Goal: Task Accomplishment & Management: Manage account settings

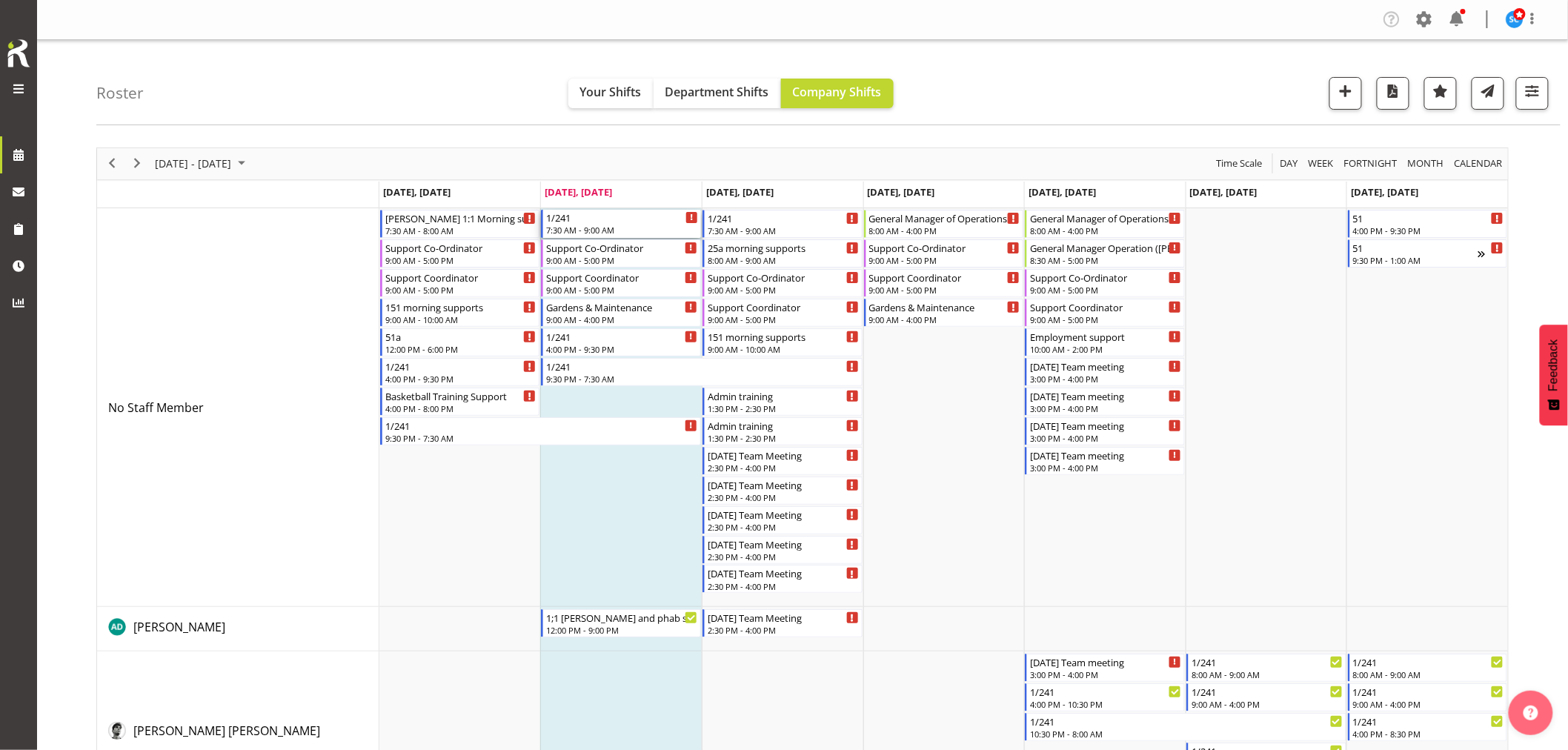
click at [570, 214] on div "1/241" at bounding box center [622, 217] width 152 height 15
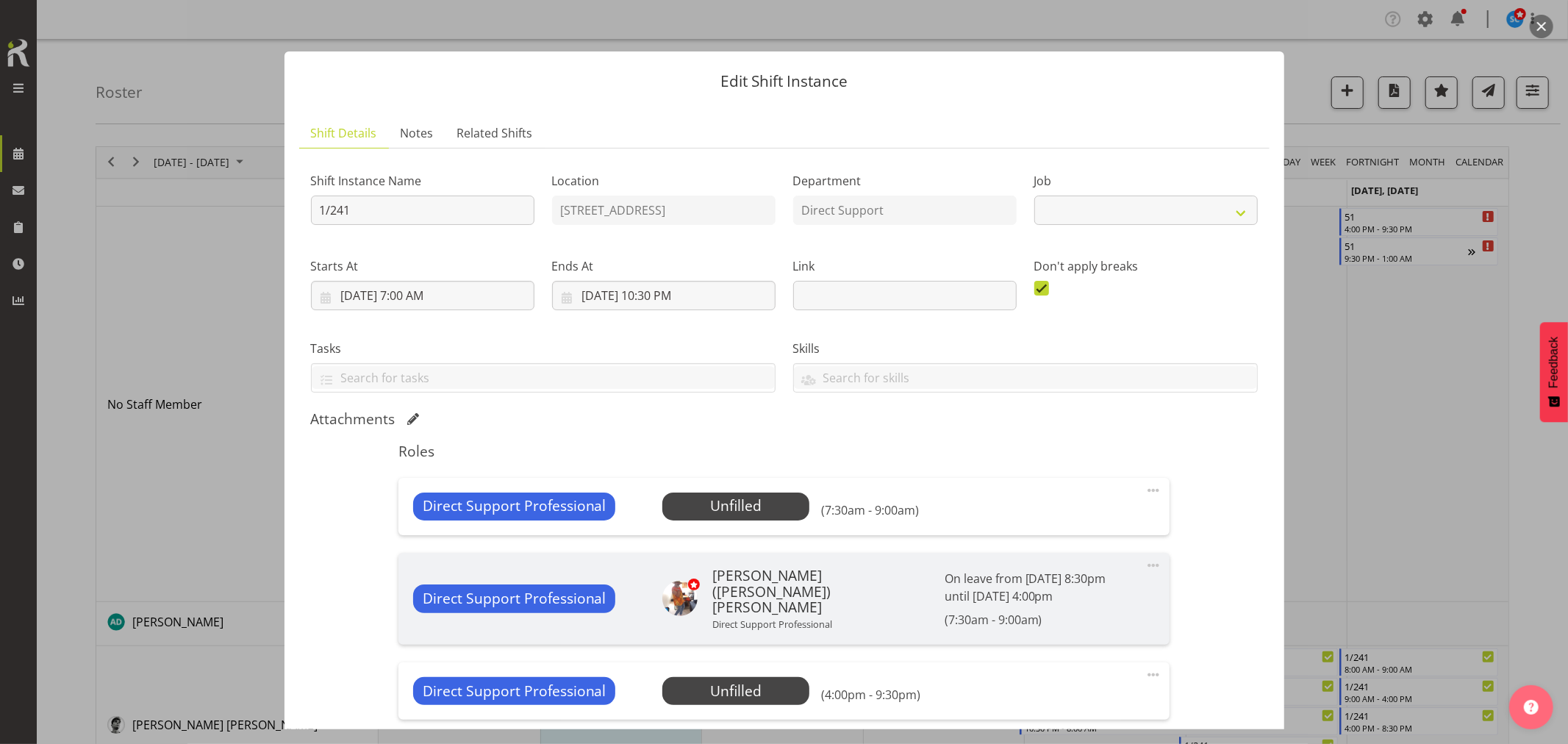
select select "4112"
click at [743, 505] on span "Select Employee" at bounding box center [736, 506] width 110 height 22
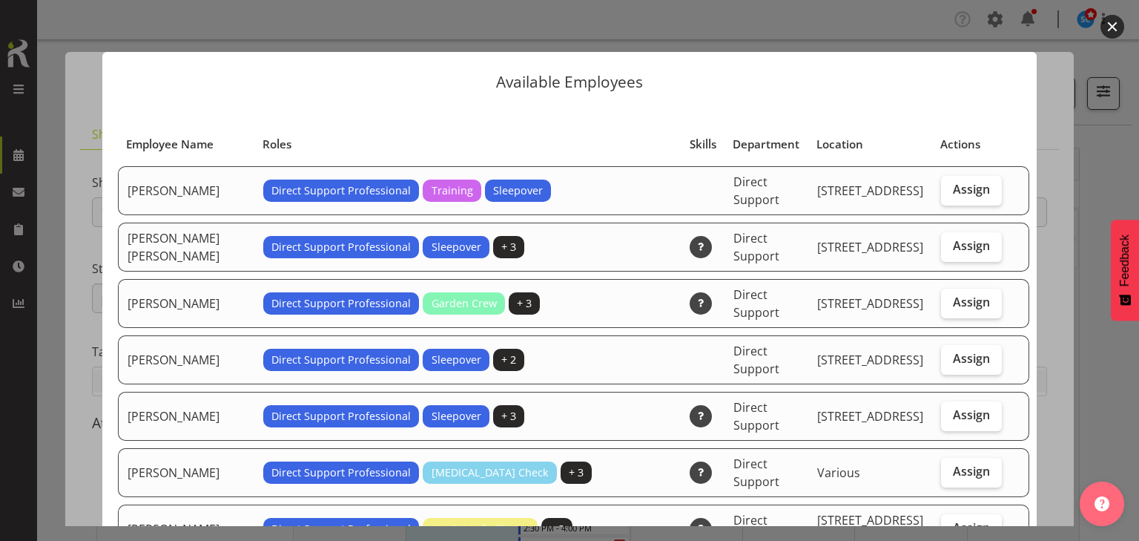
click at [1120, 378] on div at bounding box center [569, 270] width 1139 height 541
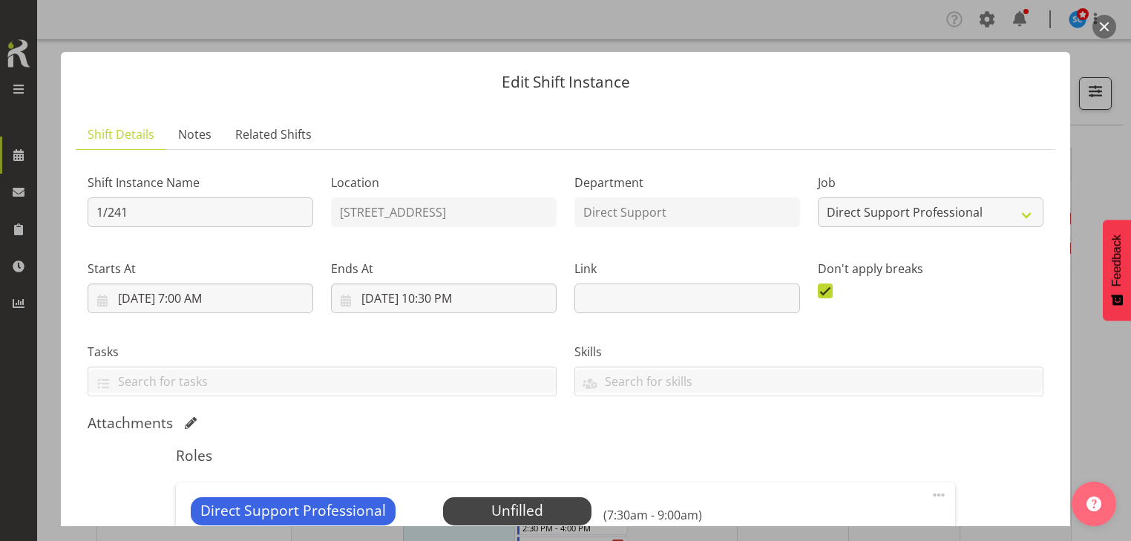
click at [1105, 25] on button "button" at bounding box center [1104, 27] width 24 height 24
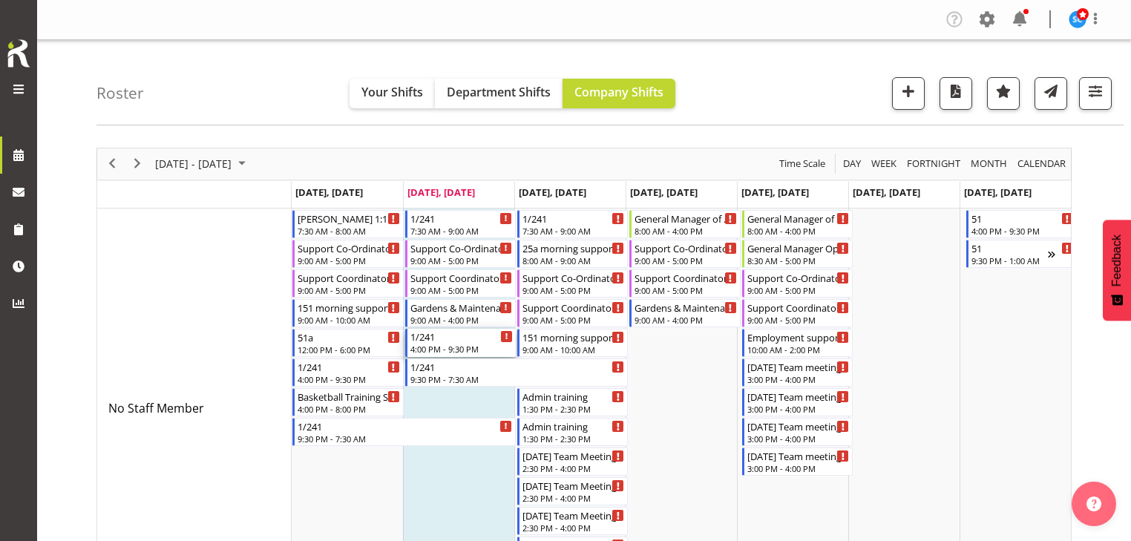
click at [453, 346] on div "4:00 PM - 9:30 PM" at bounding box center [461, 349] width 102 height 12
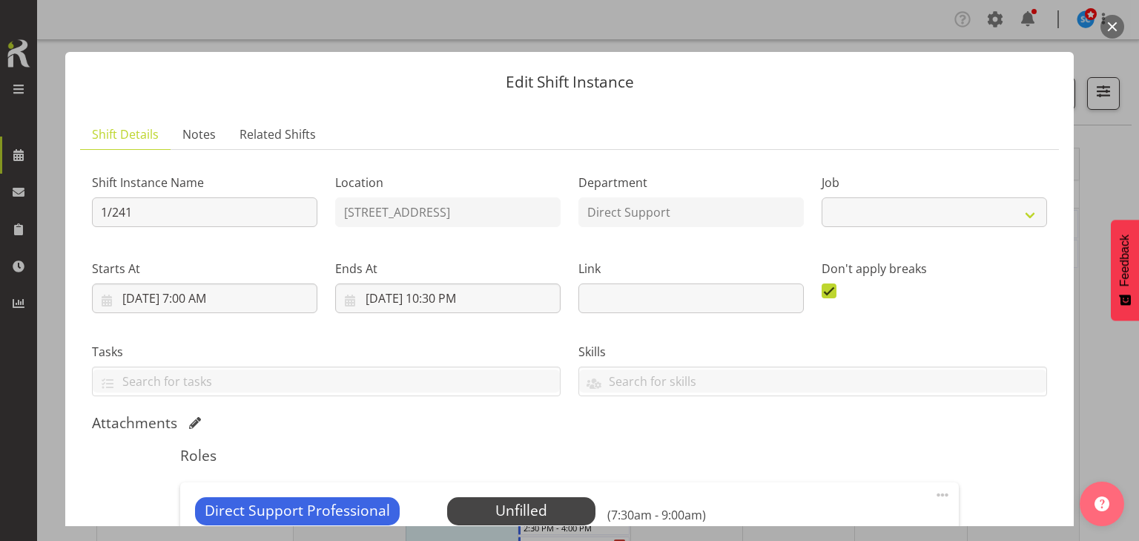
select select "4112"
click at [1110, 24] on button "button" at bounding box center [1113, 27] width 24 height 24
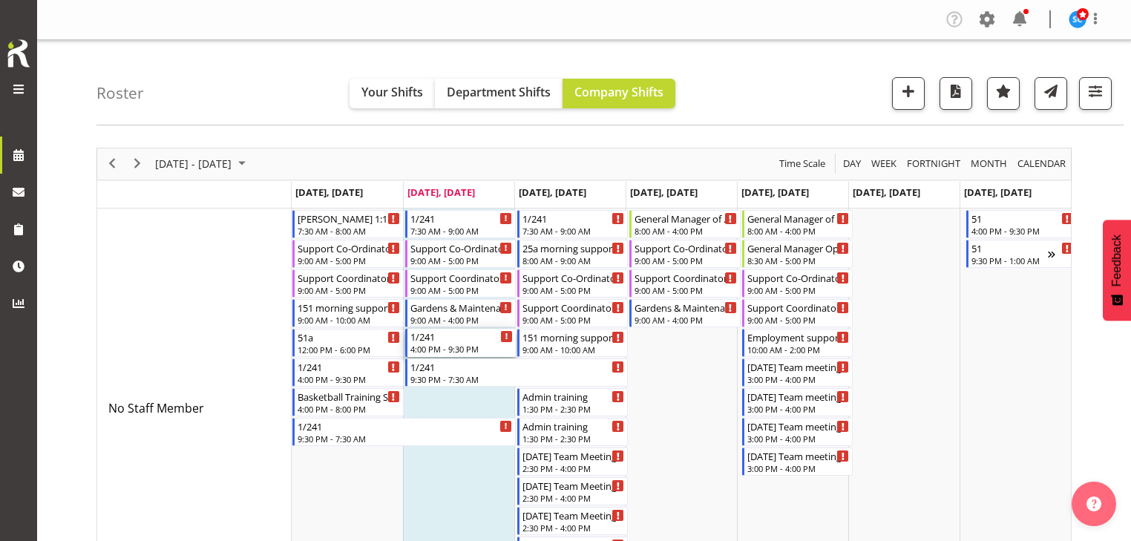
click at [437, 346] on div "4:00 PM - 9:30 PM" at bounding box center [461, 349] width 102 height 12
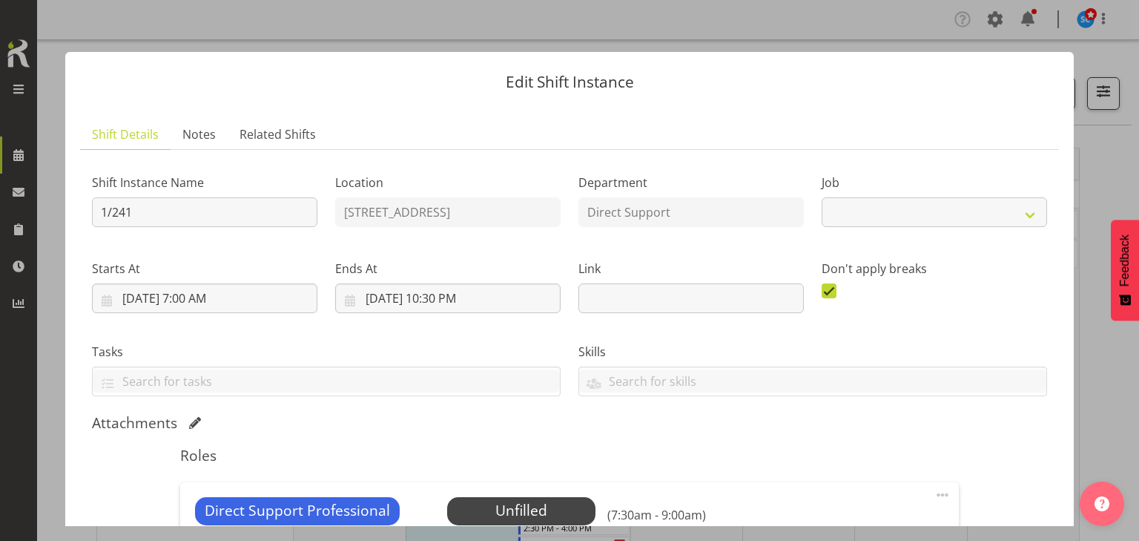
select select "4112"
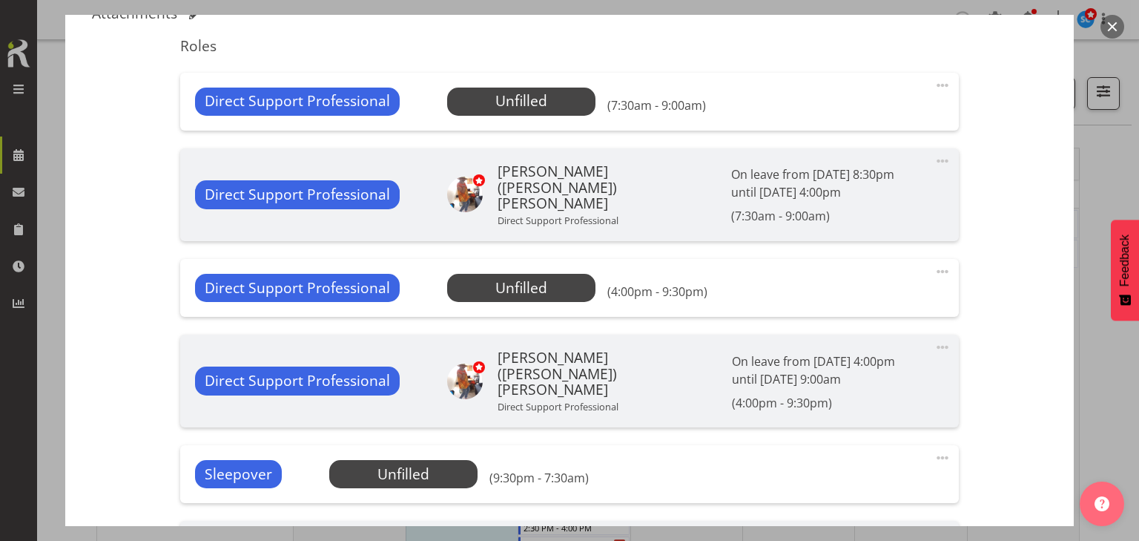
scroll to position [412, 0]
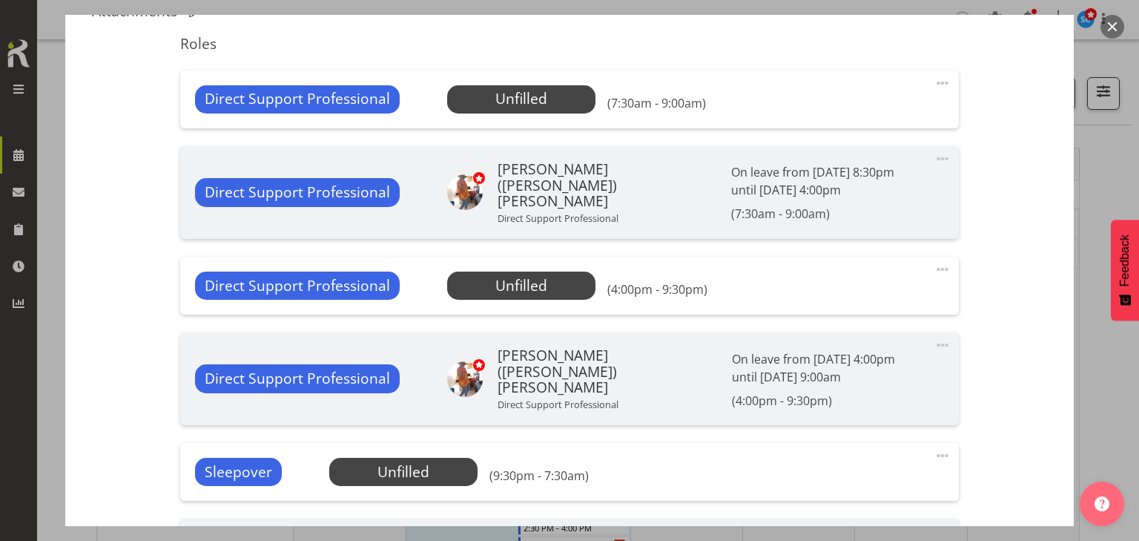
click at [935, 260] on span at bounding box center [943, 269] width 18 height 18
click at [837, 297] on link "Edit" at bounding box center [880, 302] width 142 height 27
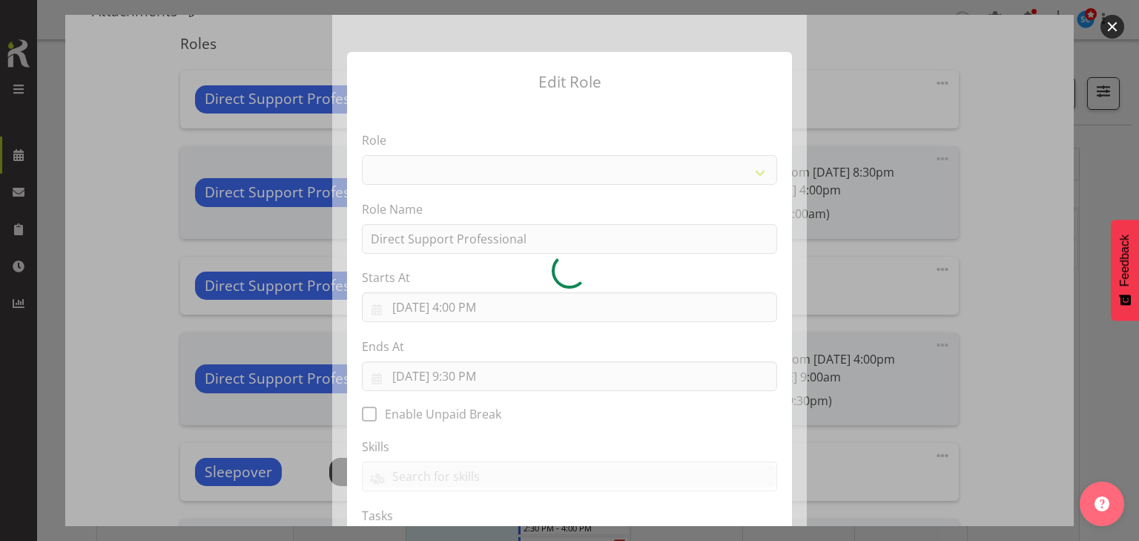
select select "519"
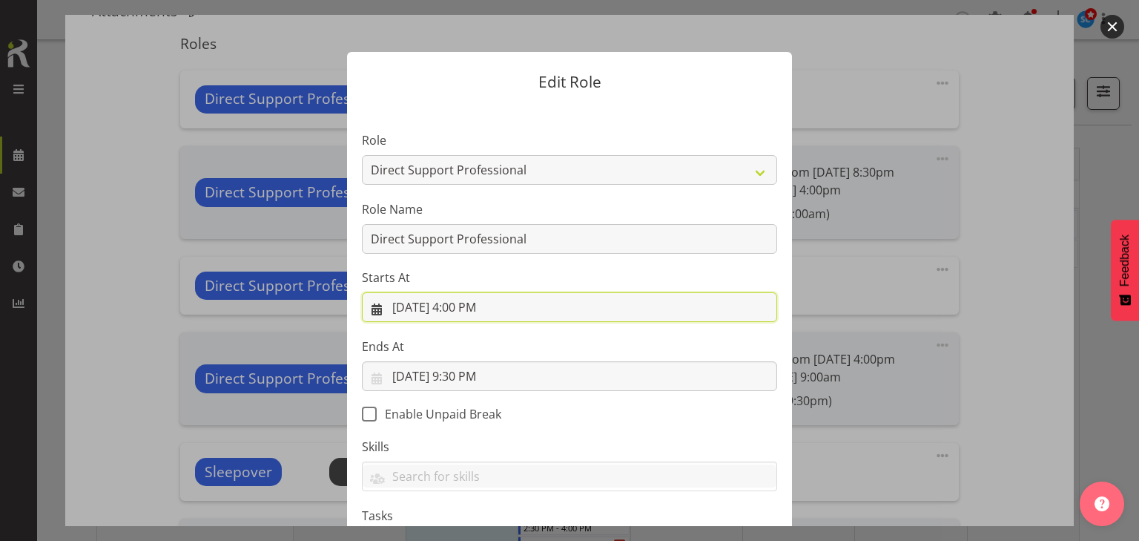
click at [464, 312] on input "8/12/2025, 4:00 PM" at bounding box center [569, 307] width 415 height 30
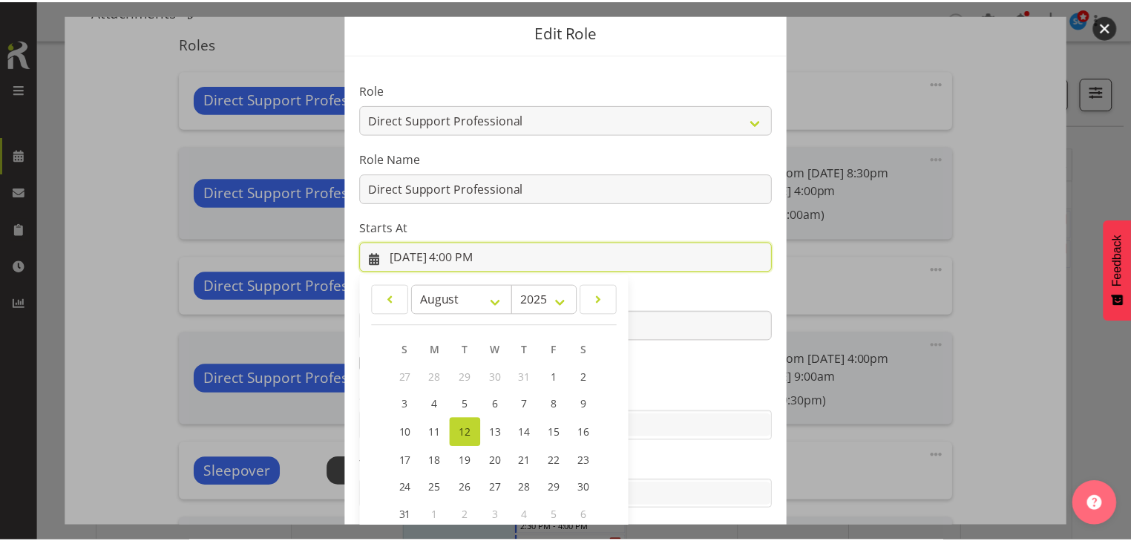
scroll to position [134, 0]
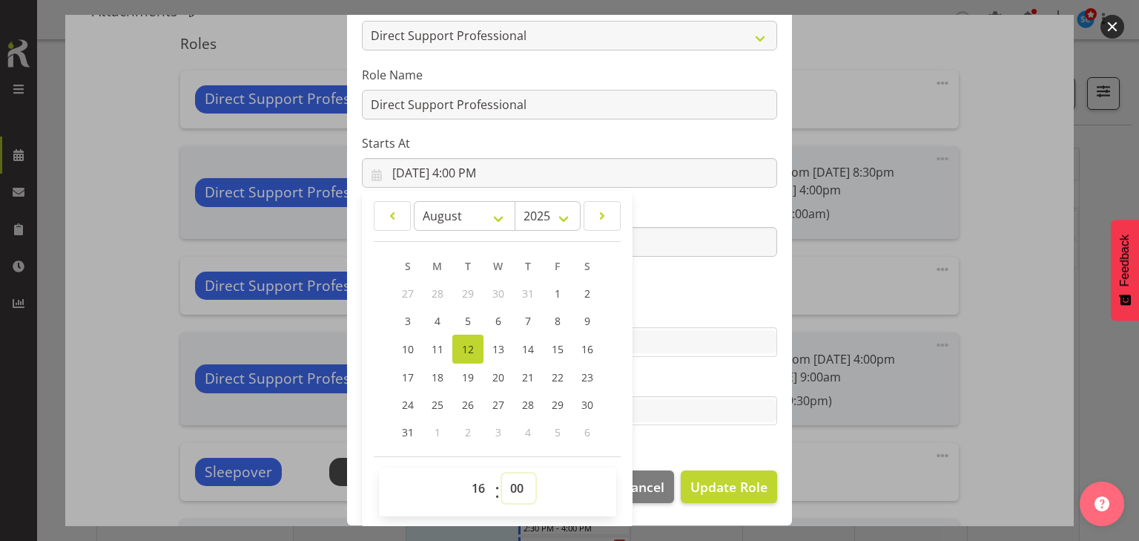
click at [517, 489] on select "00 01 02 03 04 05 06 07 08 09 10 11 12 13 14 15 16 17 18 19 20 21 22 23 24 25 2…" at bounding box center [518, 488] width 33 height 30
select select "1"
click at [502, 473] on select "00 01 02 03 04 05 06 07 08 09 10 11 12 13 14 15 16 17 18 19 20 21 22 23 24 25 2…" at bounding box center [518, 488] width 33 height 30
type input "8/12/2025, 4:01 PM"
click at [737, 481] on span "Update Role" at bounding box center [729, 486] width 77 height 19
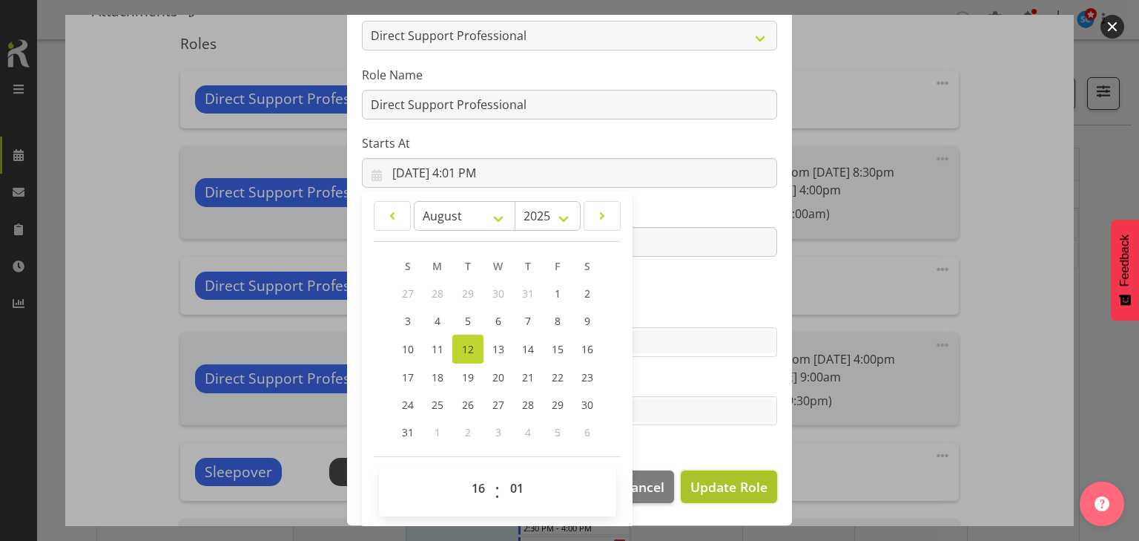
select select
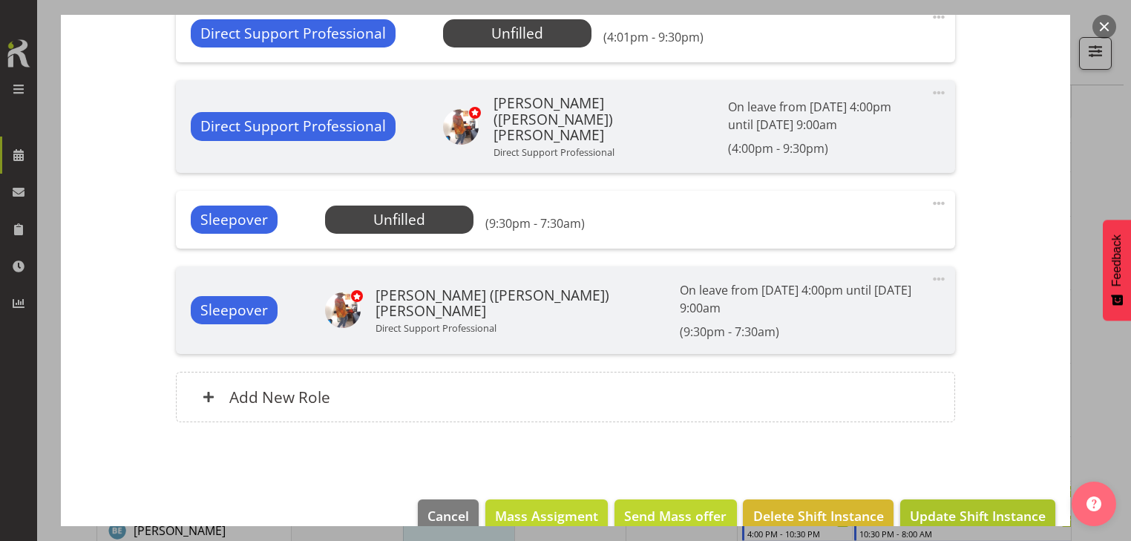
scroll to position [1220, 0]
click at [981, 506] on span "Update Shift Instance" at bounding box center [977, 515] width 136 height 19
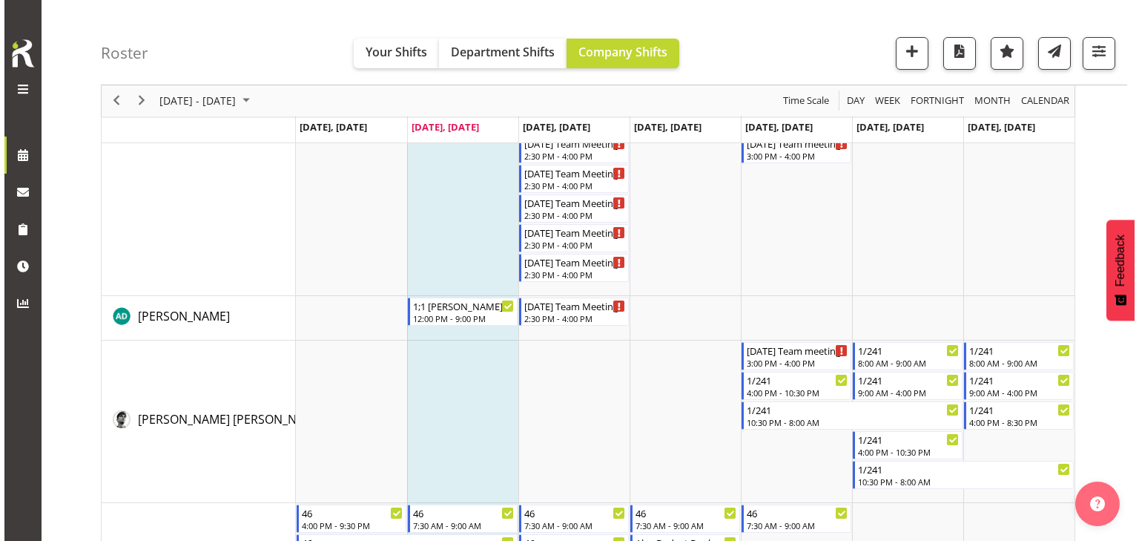
scroll to position [0, 0]
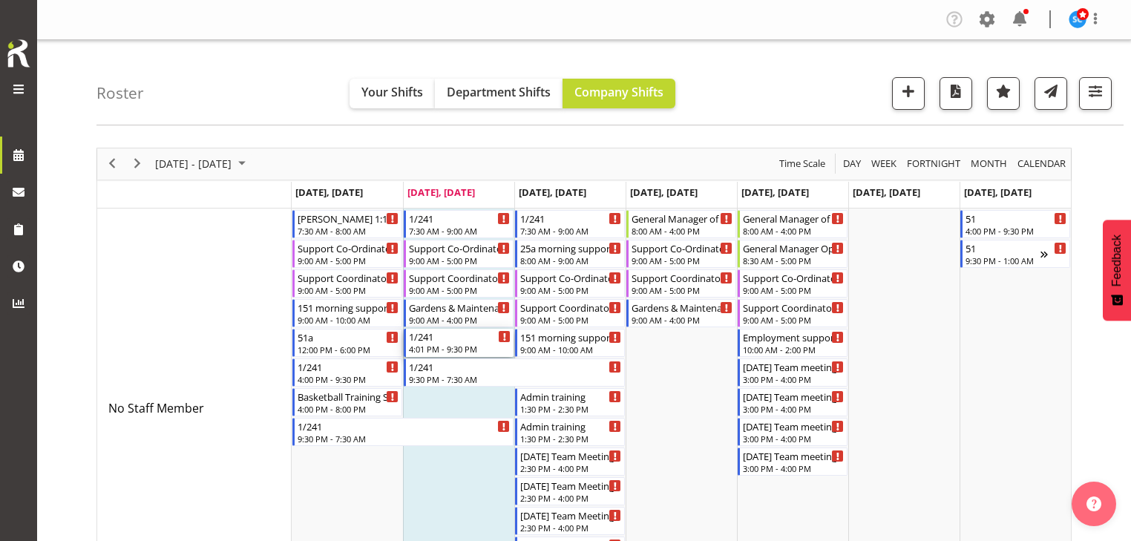
click at [432, 335] on div "1/241" at bounding box center [460, 336] width 102 height 15
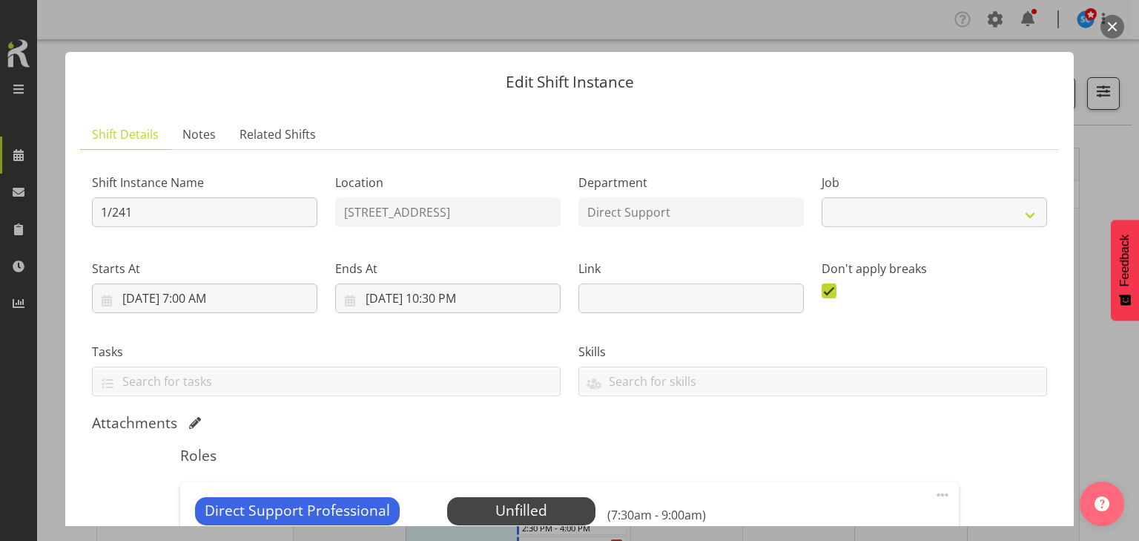
select select "4112"
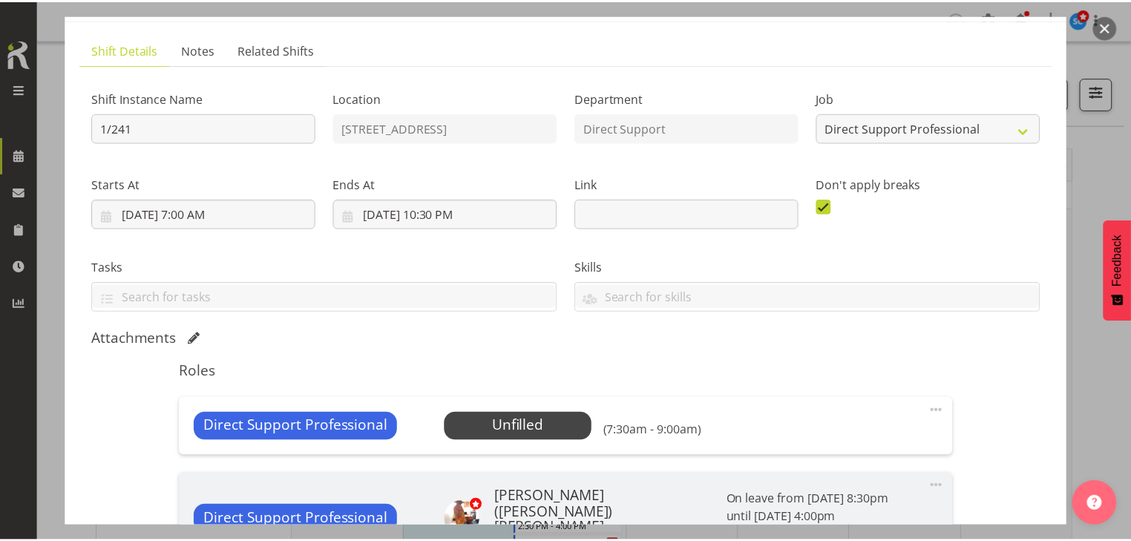
scroll to position [107, 0]
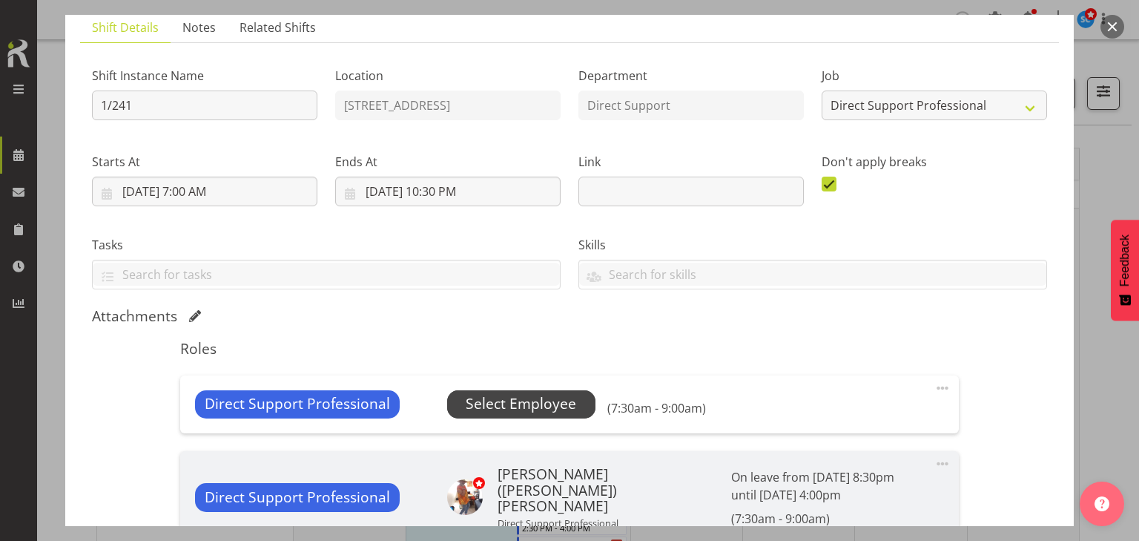
click at [546, 404] on span "Select Employee" at bounding box center [521, 404] width 111 height 22
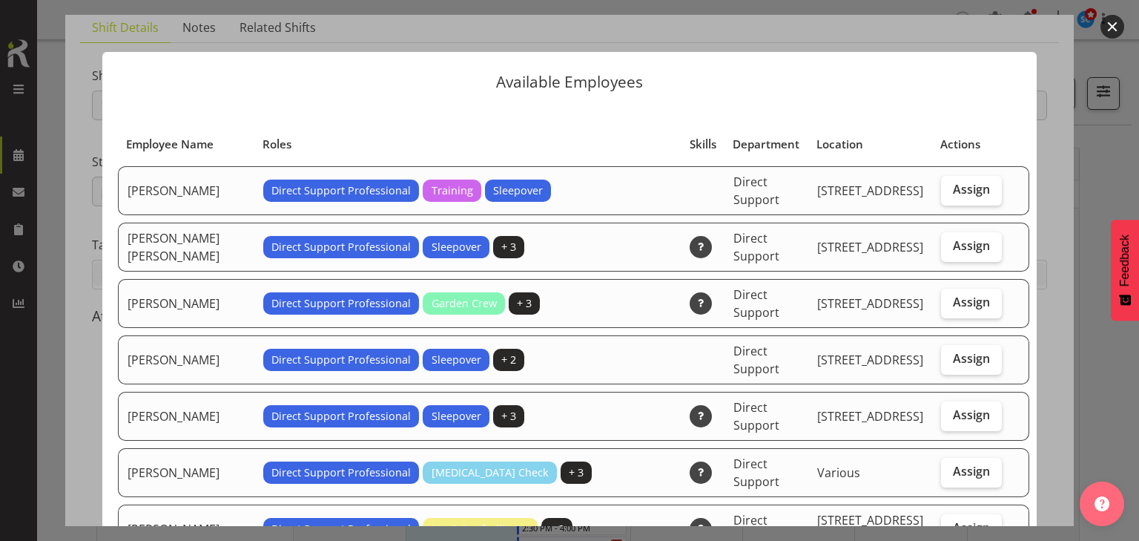
click at [1104, 26] on button "button" at bounding box center [1113, 27] width 24 height 24
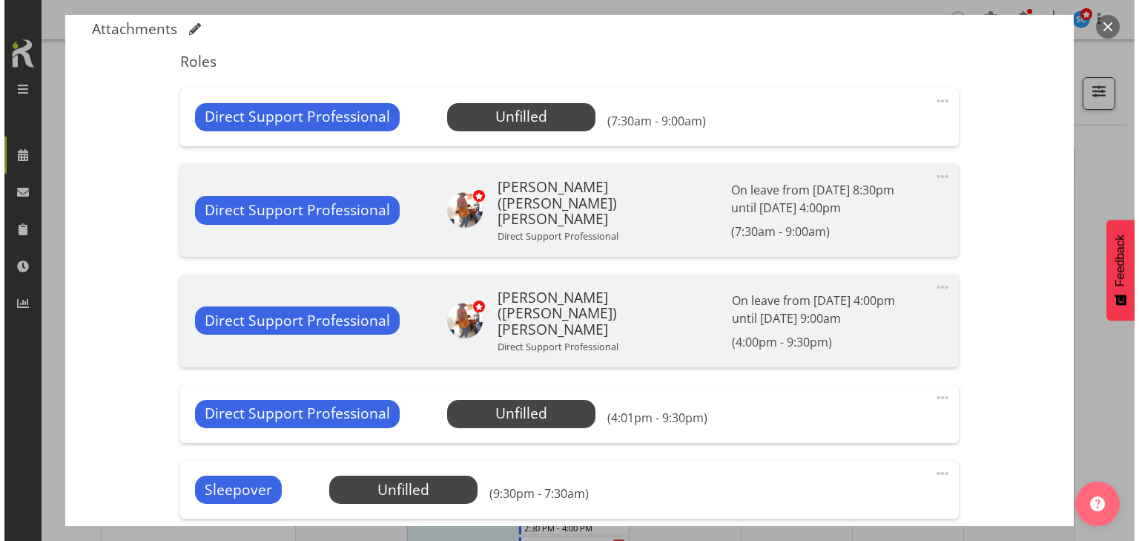
scroll to position [468, 0]
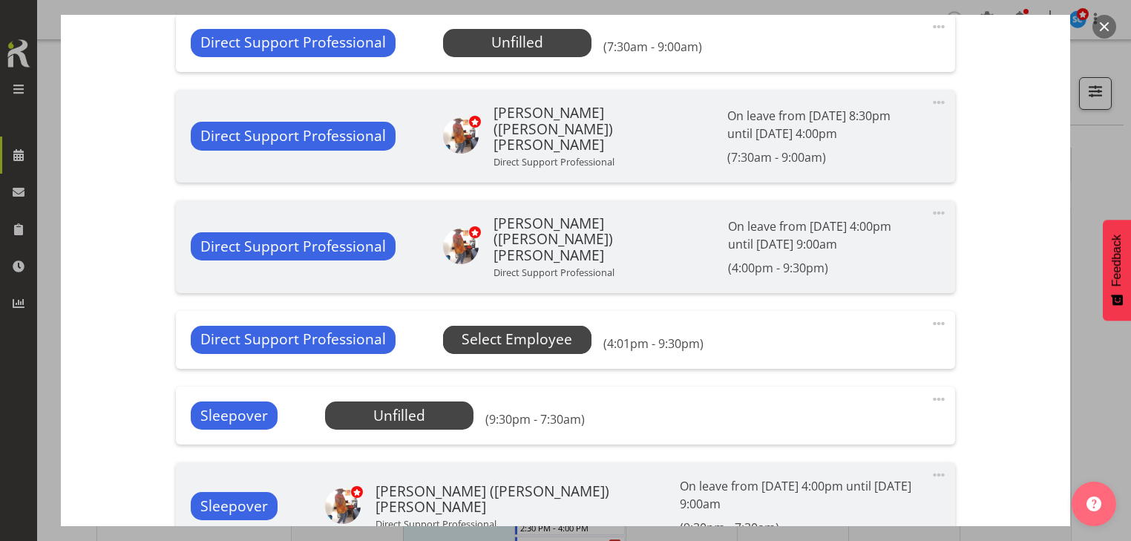
click at [0, 0] on span "Select Employee" at bounding box center [0, 0] width 0 height 0
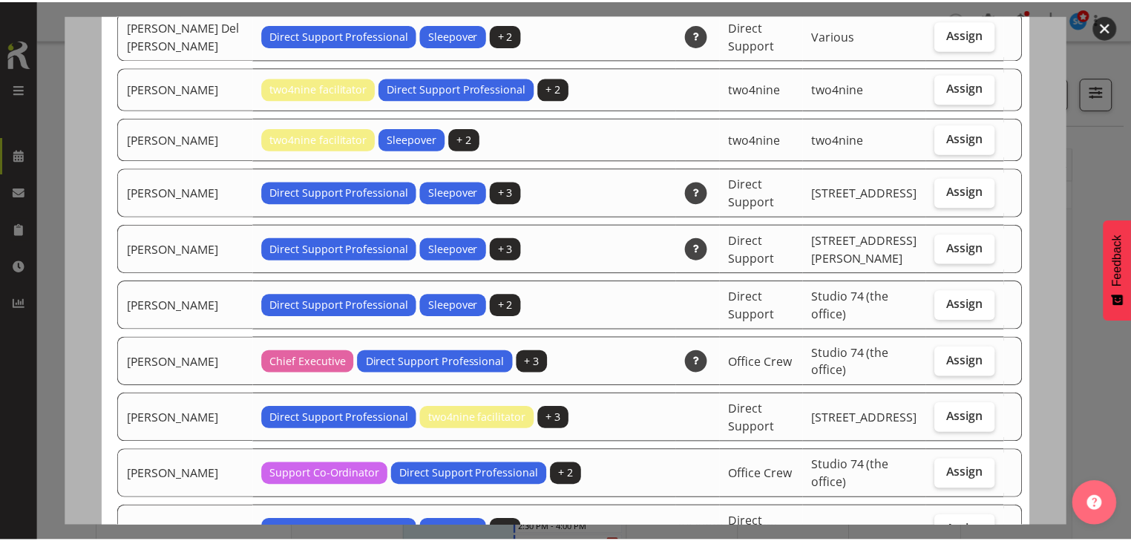
scroll to position [0, 0]
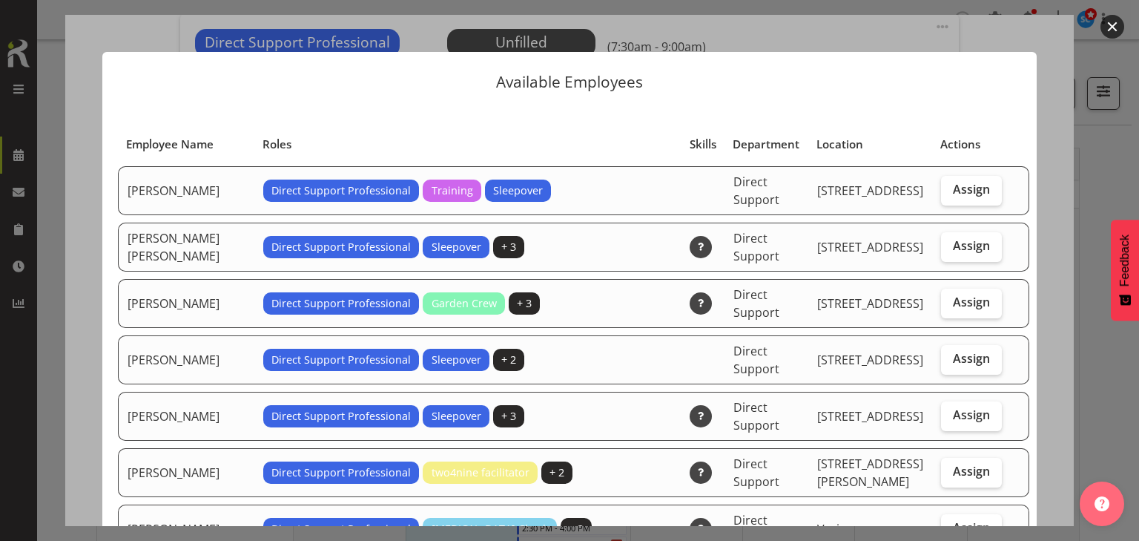
click at [1110, 25] on button "button" at bounding box center [1113, 27] width 24 height 24
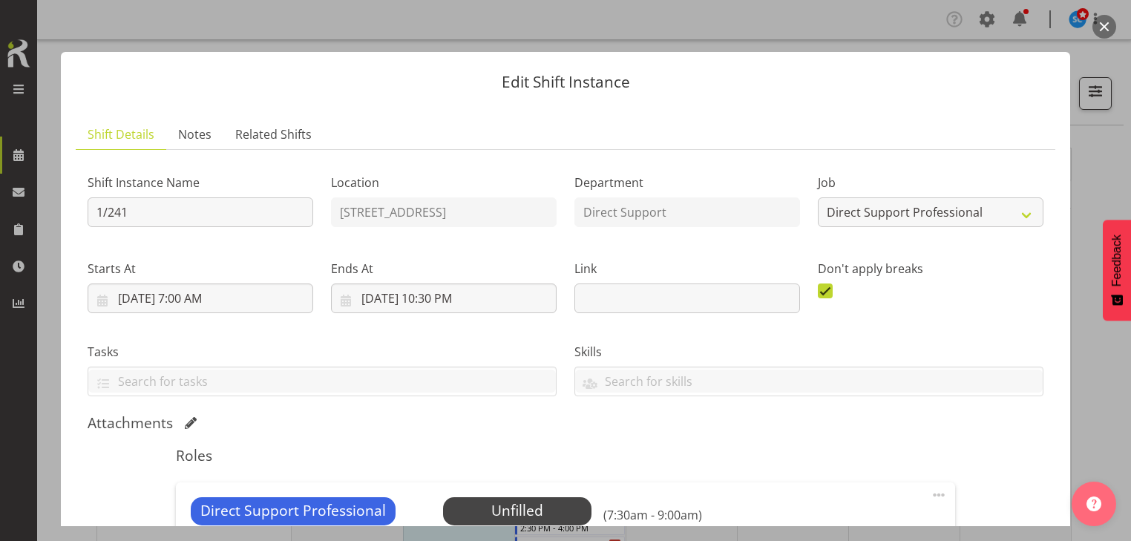
drag, startPoint x: 1107, startPoint y: 21, endPoint x: 1096, endPoint y: 39, distance: 20.6
click at [1104, 21] on button "button" at bounding box center [1104, 27] width 24 height 24
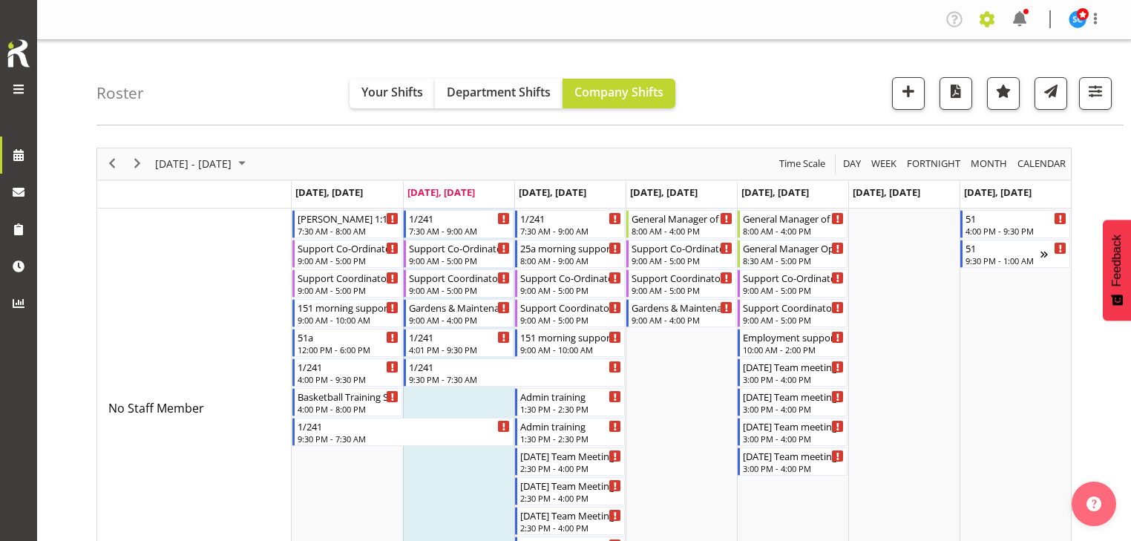
click at [990, 20] on span at bounding box center [987, 19] width 24 height 24
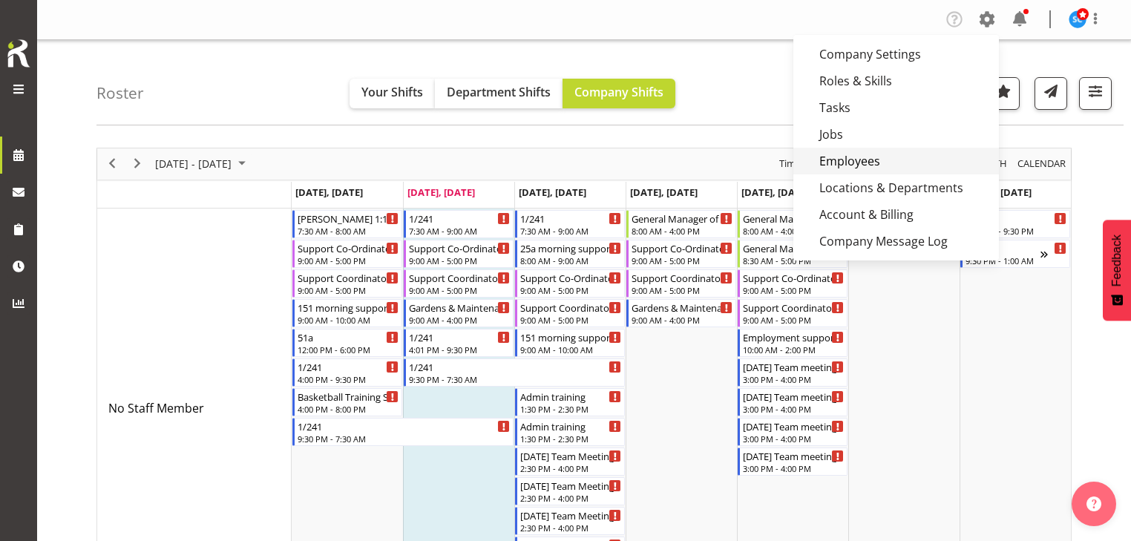
click at [881, 158] on link "Employees" at bounding box center [895, 161] width 205 height 27
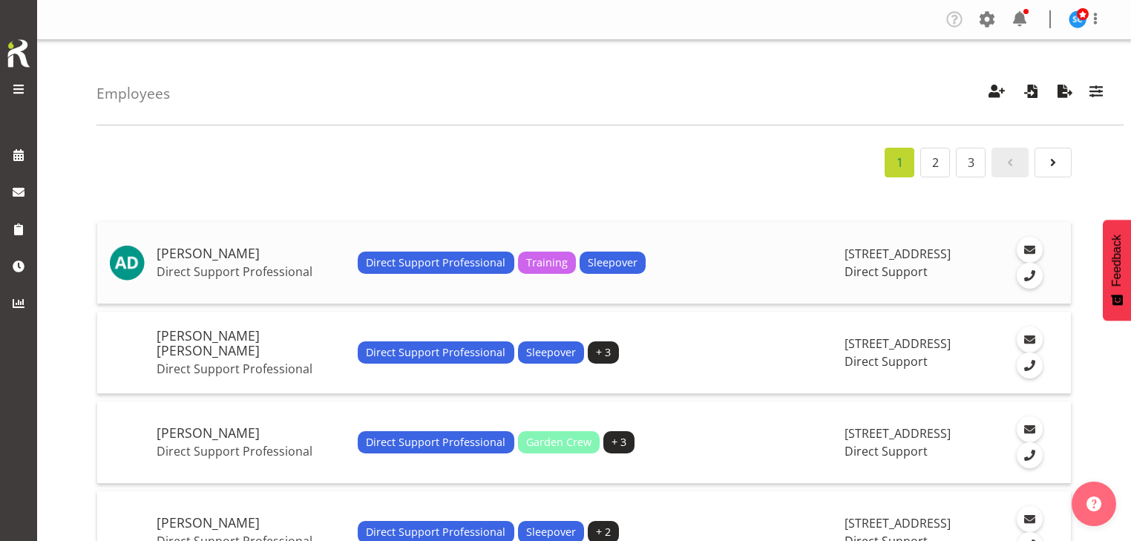
scroll to position [430, 0]
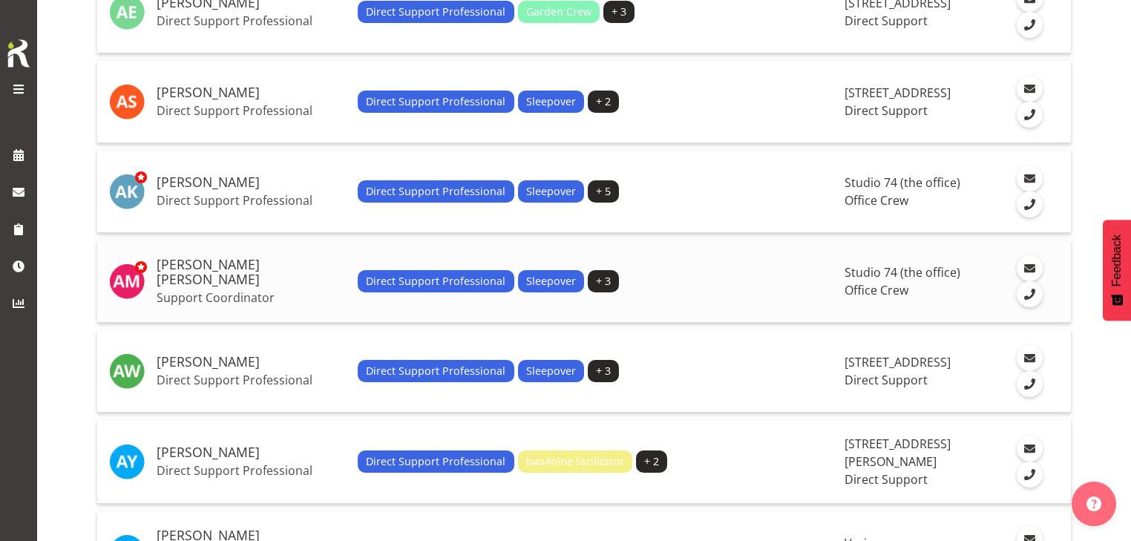
click at [214, 279] on h5 "[PERSON_NAME] [PERSON_NAME]" at bounding box center [251, 272] width 189 height 30
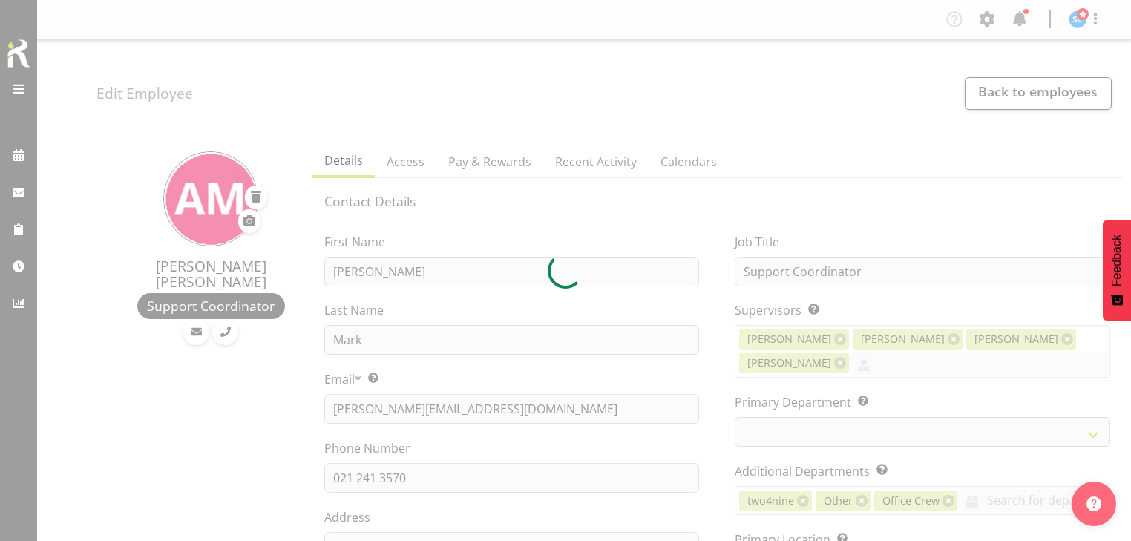
select select
select select "565"
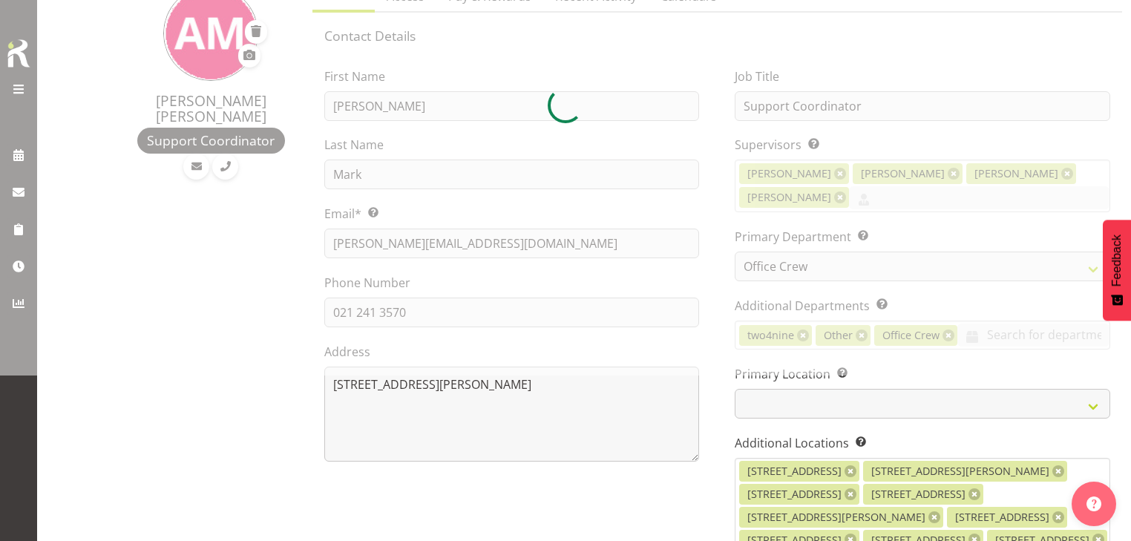
scroll to position [172, 0]
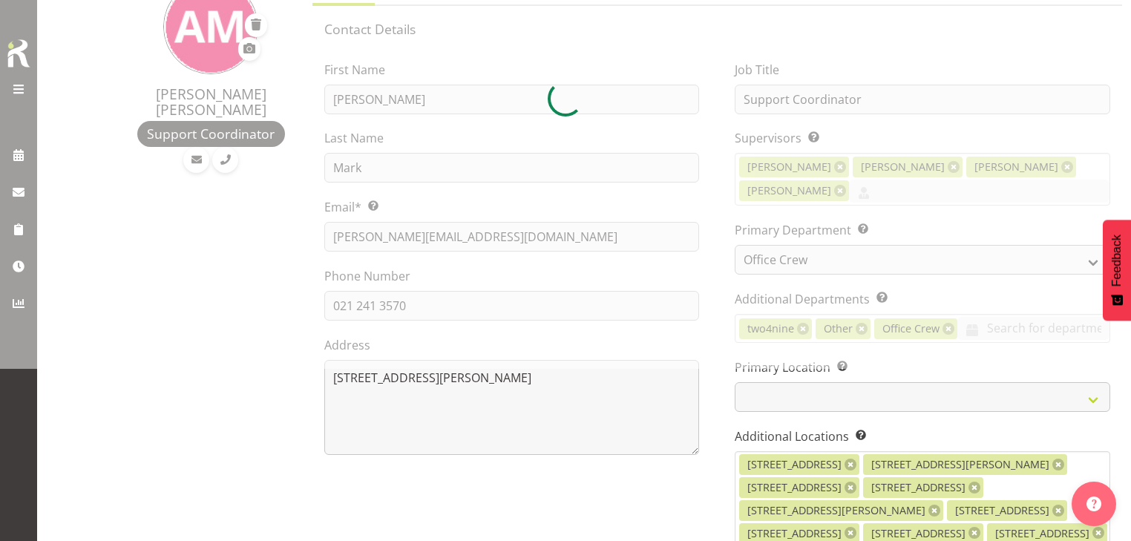
select select "490"
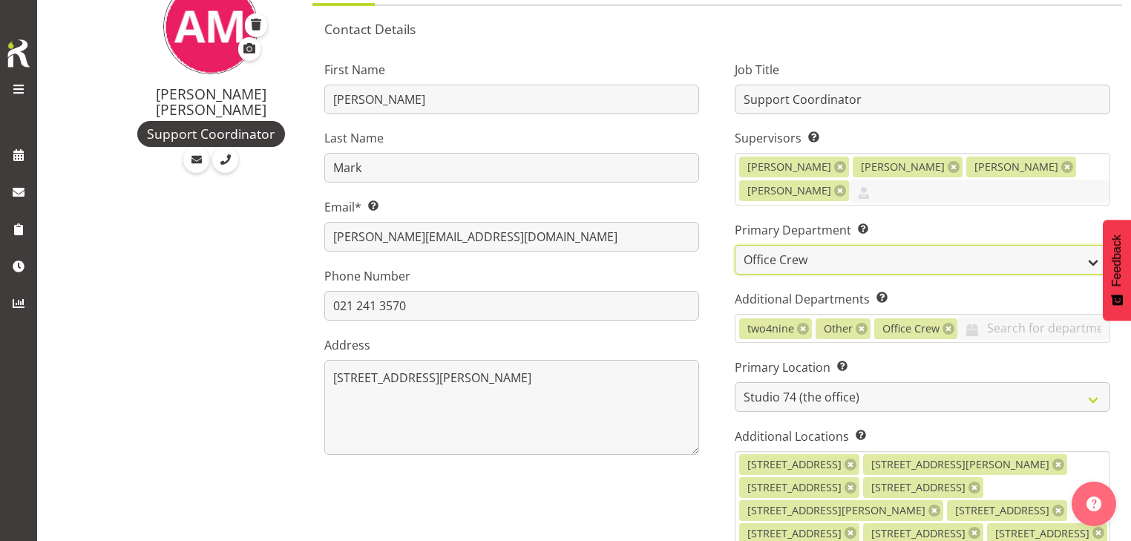
click at [1052, 260] on select "Direct Support Office Crew Other two4nine" at bounding box center [921, 260] width 375 height 30
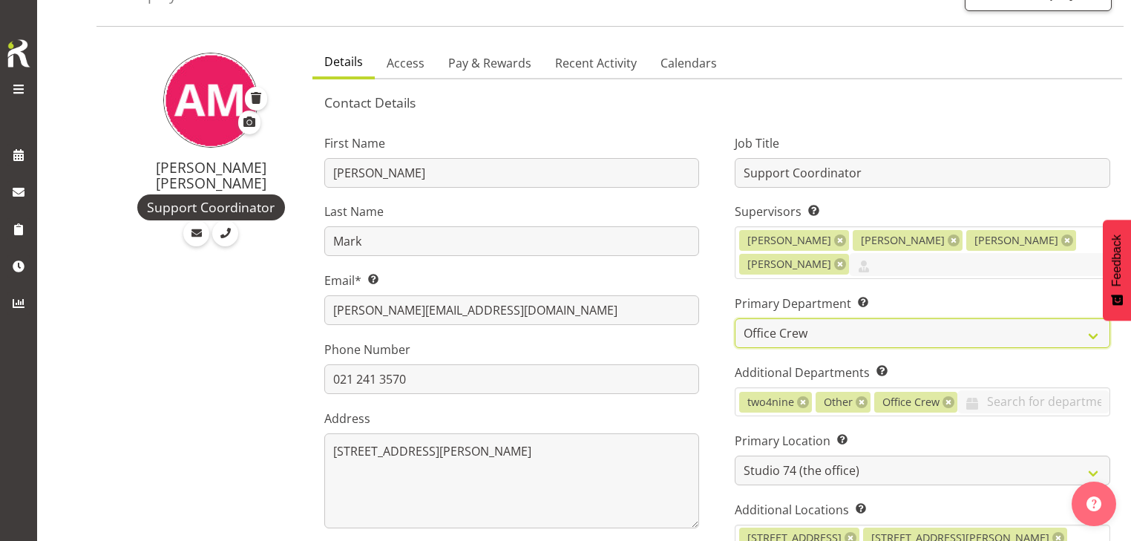
scroll to position [0, 0]
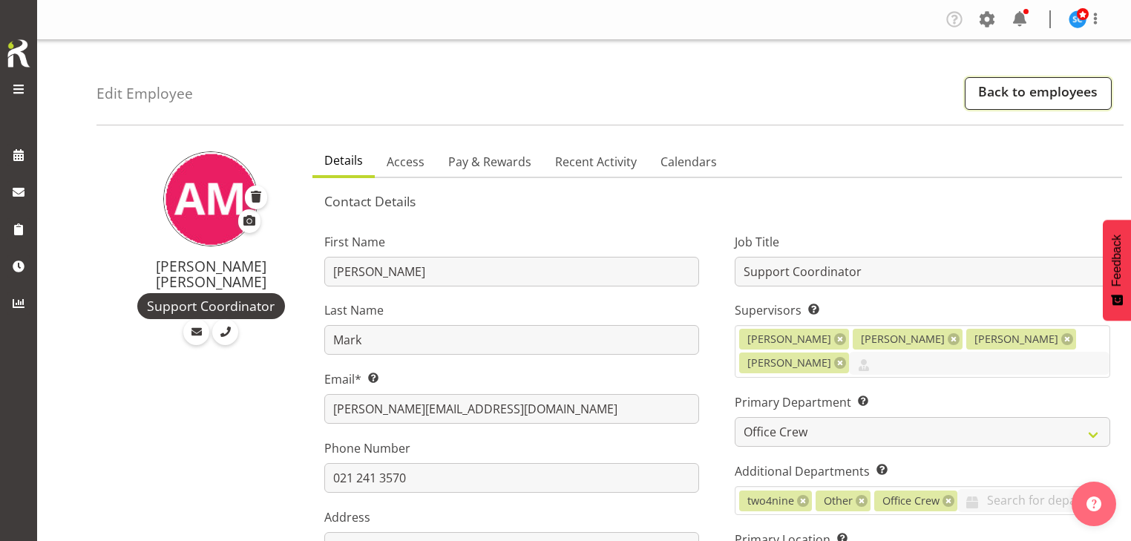
click at [1039, 92] on link "Back to employees" at bounding box center [1037, 93] width 147 height 33
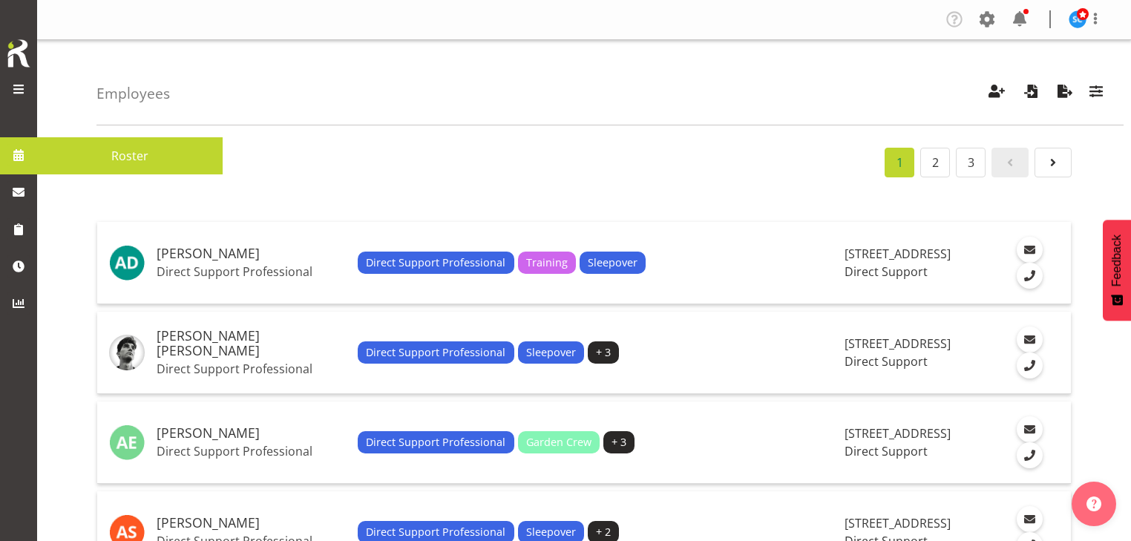
click at [16, 160] on span at bounding box center [18, 155] width 22 height 22
